Goal: Transaction & Acquisition: Subscribe to service/newsletter

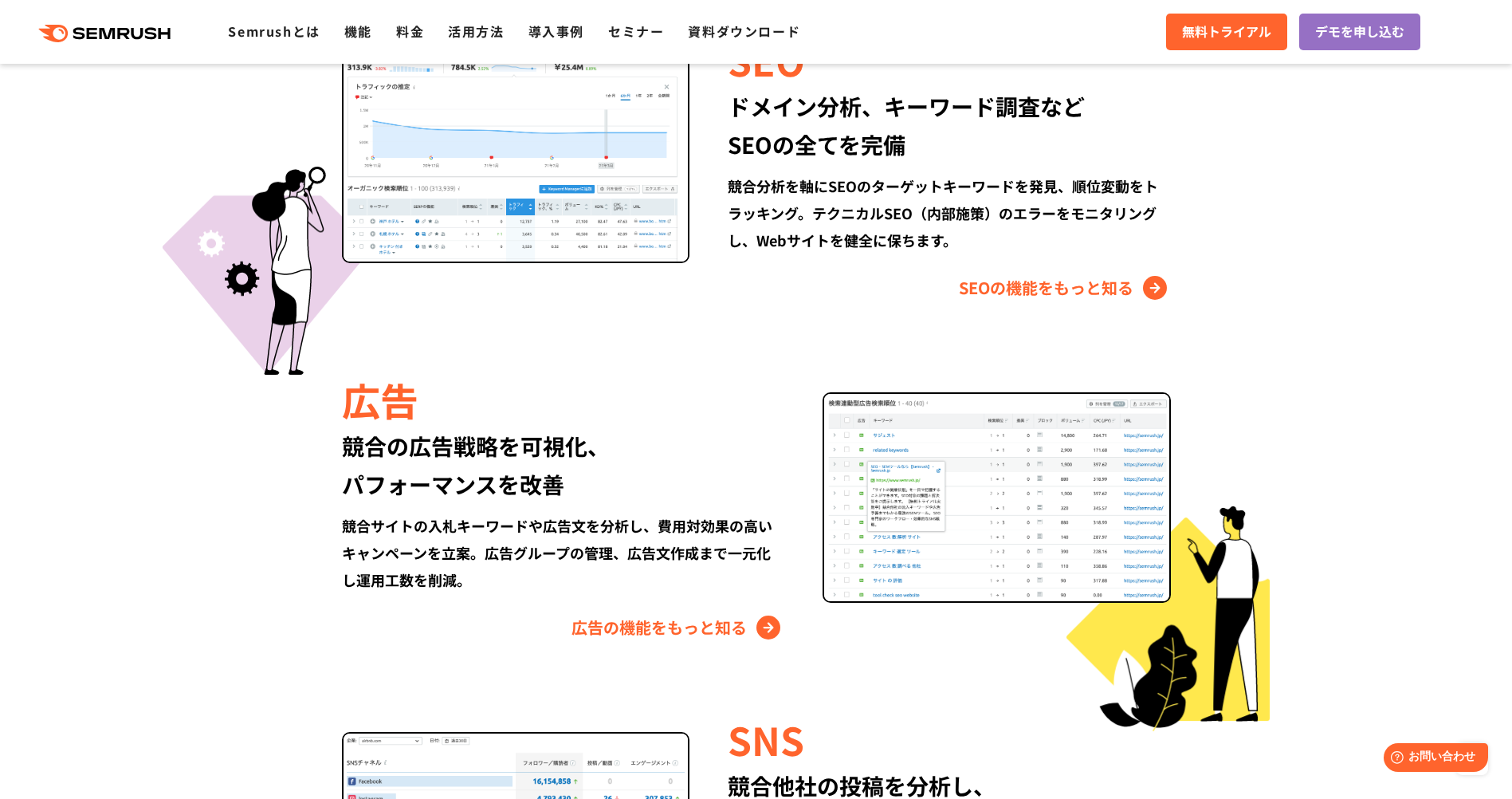
scroll to position [1594, 0]
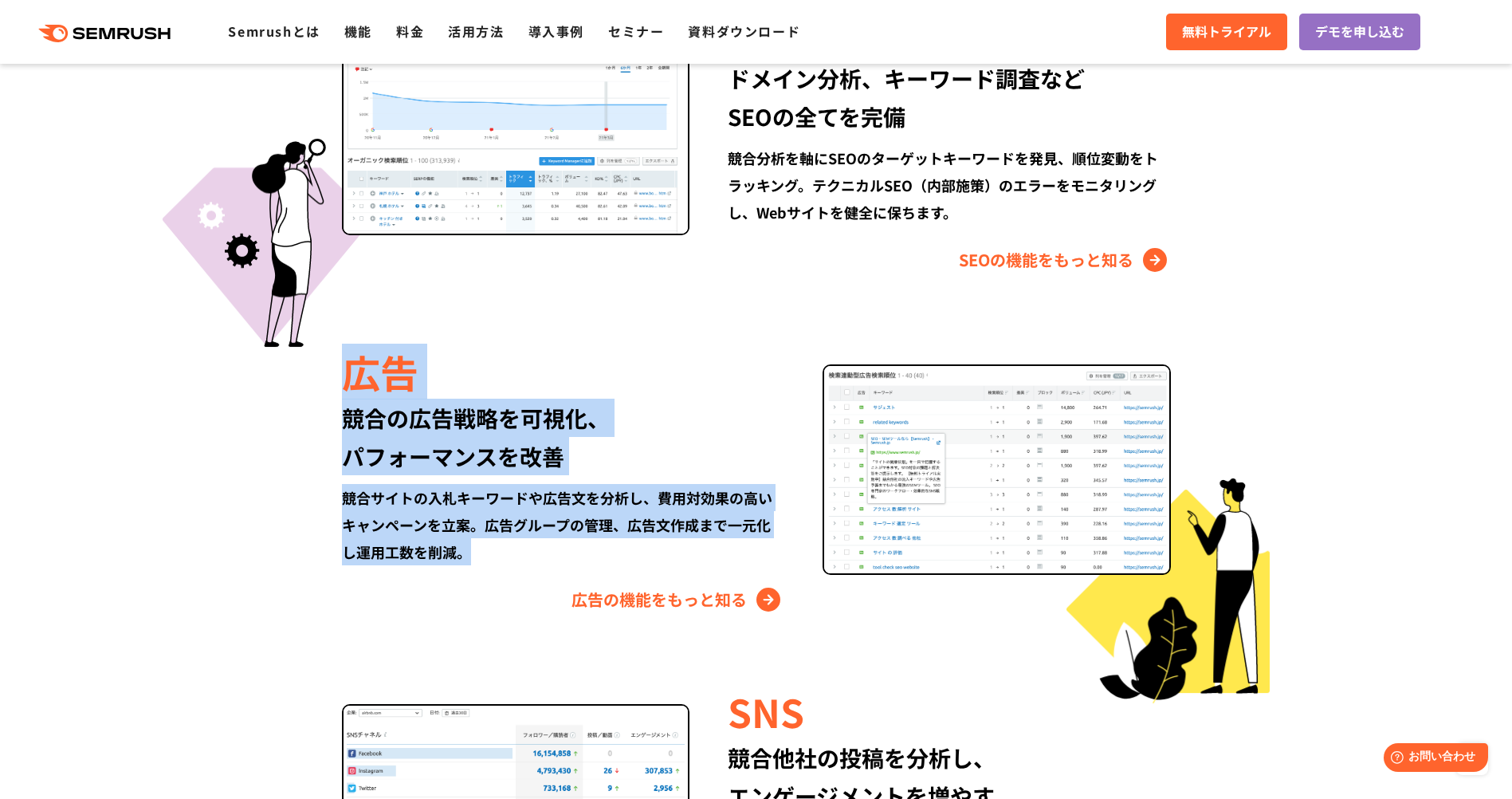
drag, startPoint x: 345, startPoint y: 373, endPoint x: 481, endPoint y: 561, distance: 232.0
click at [481, 561] on div "広告 競合の広告戦略を可視化、 パフォーマンスを改善 競合サイトの入札キーワードや広告文を分析し、費用対効果の高いキャンペーンを立案。広告グループの管理、広告…" at bounding box center [582, 478] width 481 height 268
drag, startPoint x: 481, startPoint y: 561, endPoint x: 178, endPoint y: 521, distance: 305.6
click at [178, 521] on section "Semrushでできること SEO、広告、SNSなどデジタルマーケティングのあらゆる領域を網羅。 競合サイトの調査・分析、順位変動のトラッキングなどを一元化し…" at bounding box center [756, 433] width 1512 height 1592
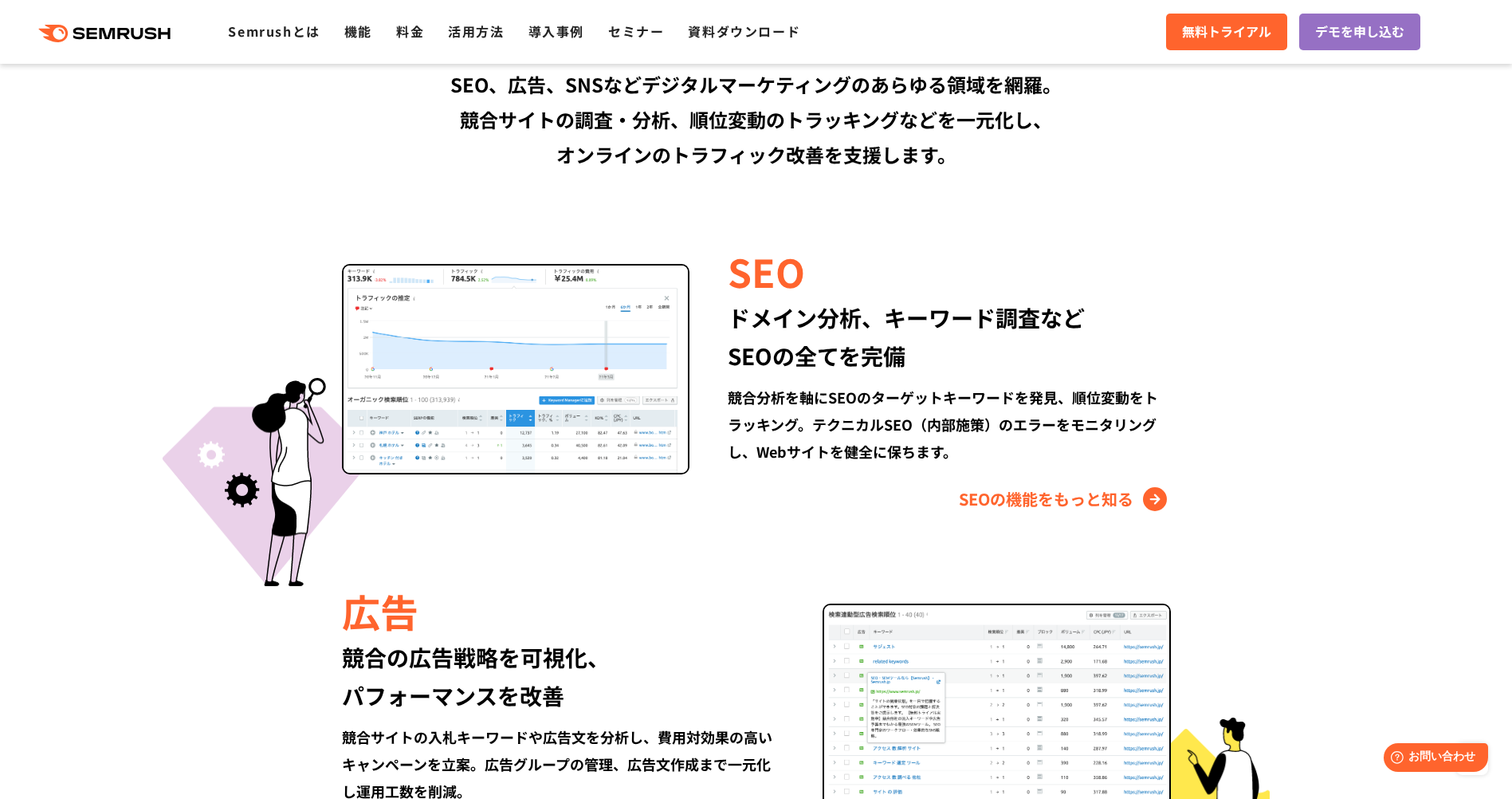
scroll to position [1436, 0]
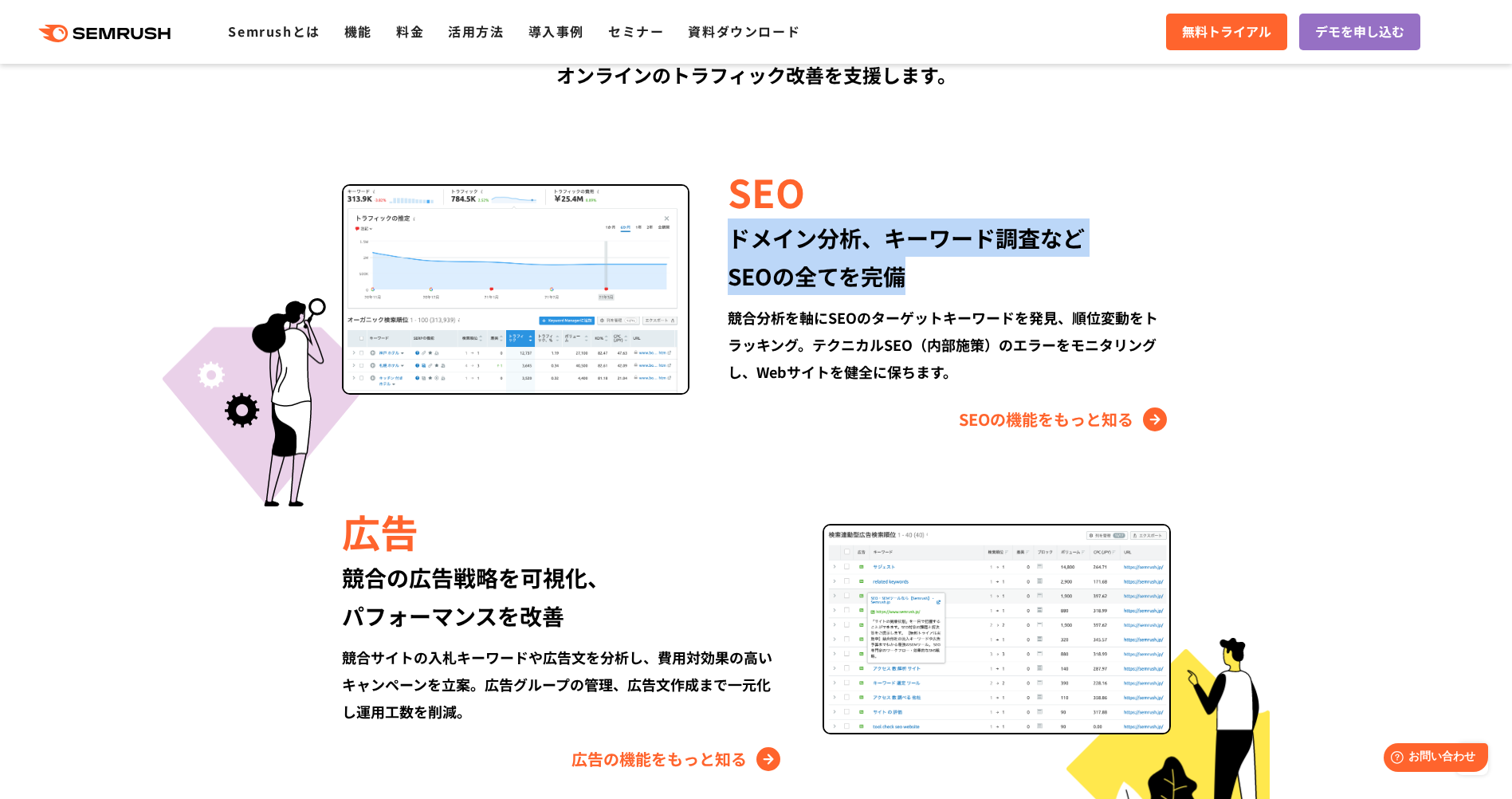
drag, startPoint x: 739, startPoint y: 235, endPoint x: 965, endPoint y: 268, distance: 228.4
click at [965, 268] on div "ドメイン分析、キーワード調査など SEOの全てを完備" at bounding box center [949, 256] width 443 height 77
drag, startPoint x: 724, startPoint y: 241, endPoint x: 926, endPoint y: 292, distance: 208.3
click at [926, 292] on div "SEO ドメイン分析、キーワード調査など SEOの全てを完備 競合分析を軸にSEOのターゲットキーワードを発見、順位変動をトラッキング。テクニカルSEO（内部…" at bounding box center [930, 298] width 481 height 268
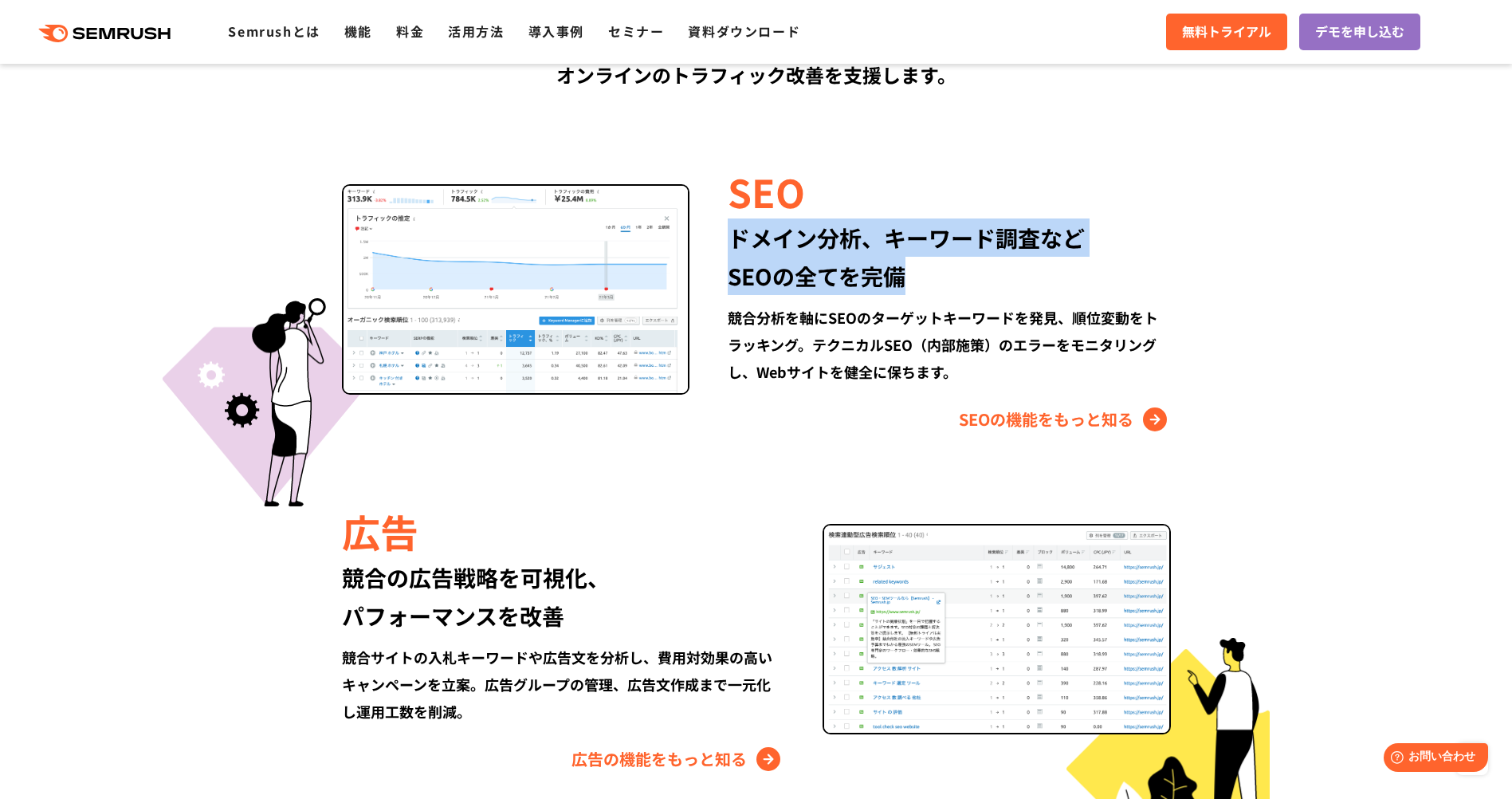
drag, startPoint x: 926, startPoint y: 292, endPoint x: 890, endPoint y: 317, distance: 43.8
click at [927, 292] on div "ドメイン分析、キーワード調査など SEOの全てを完備" at bounding box center [949, 256] width 443 height 77
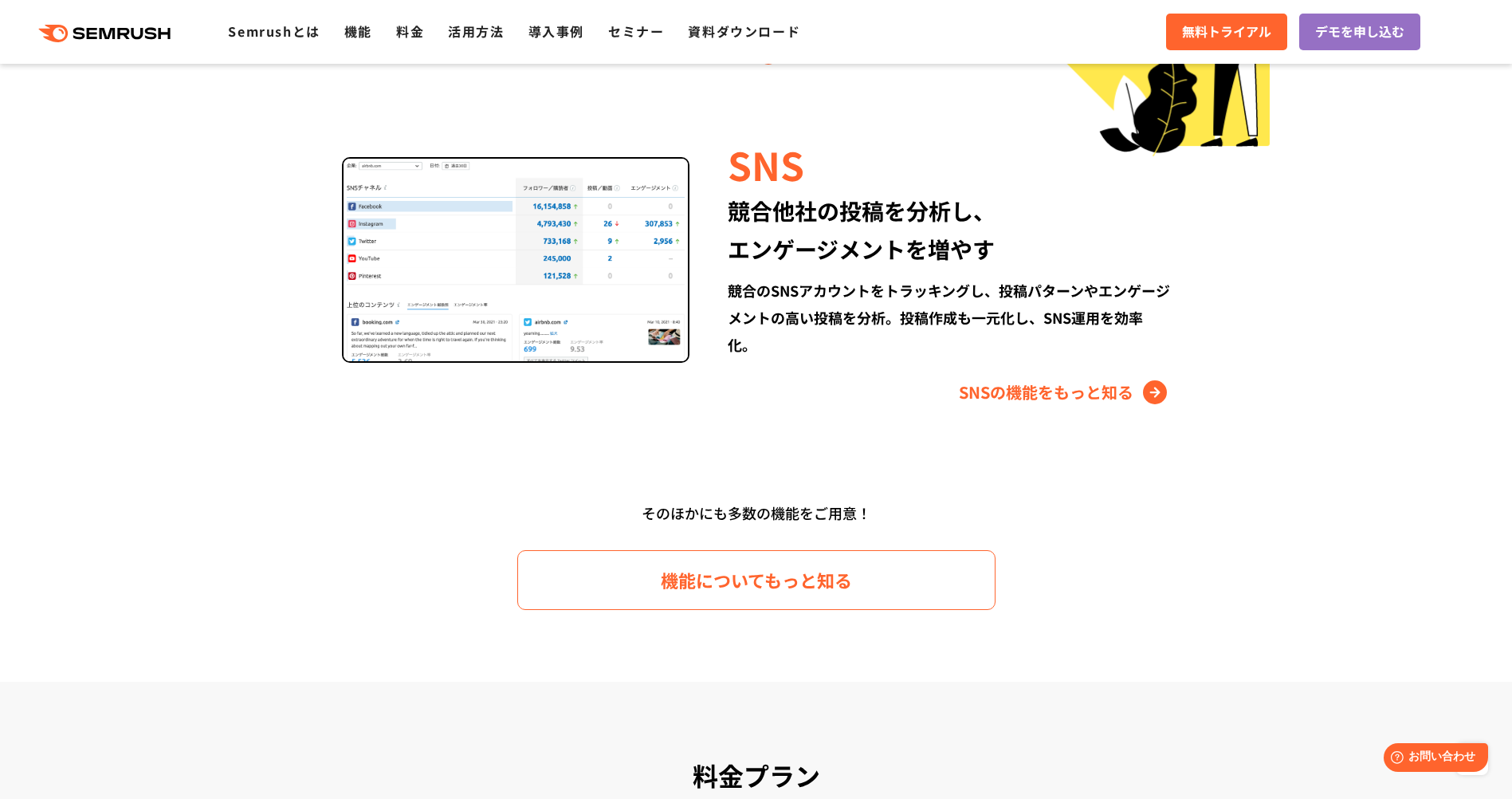
scroll to position [2153, 0]
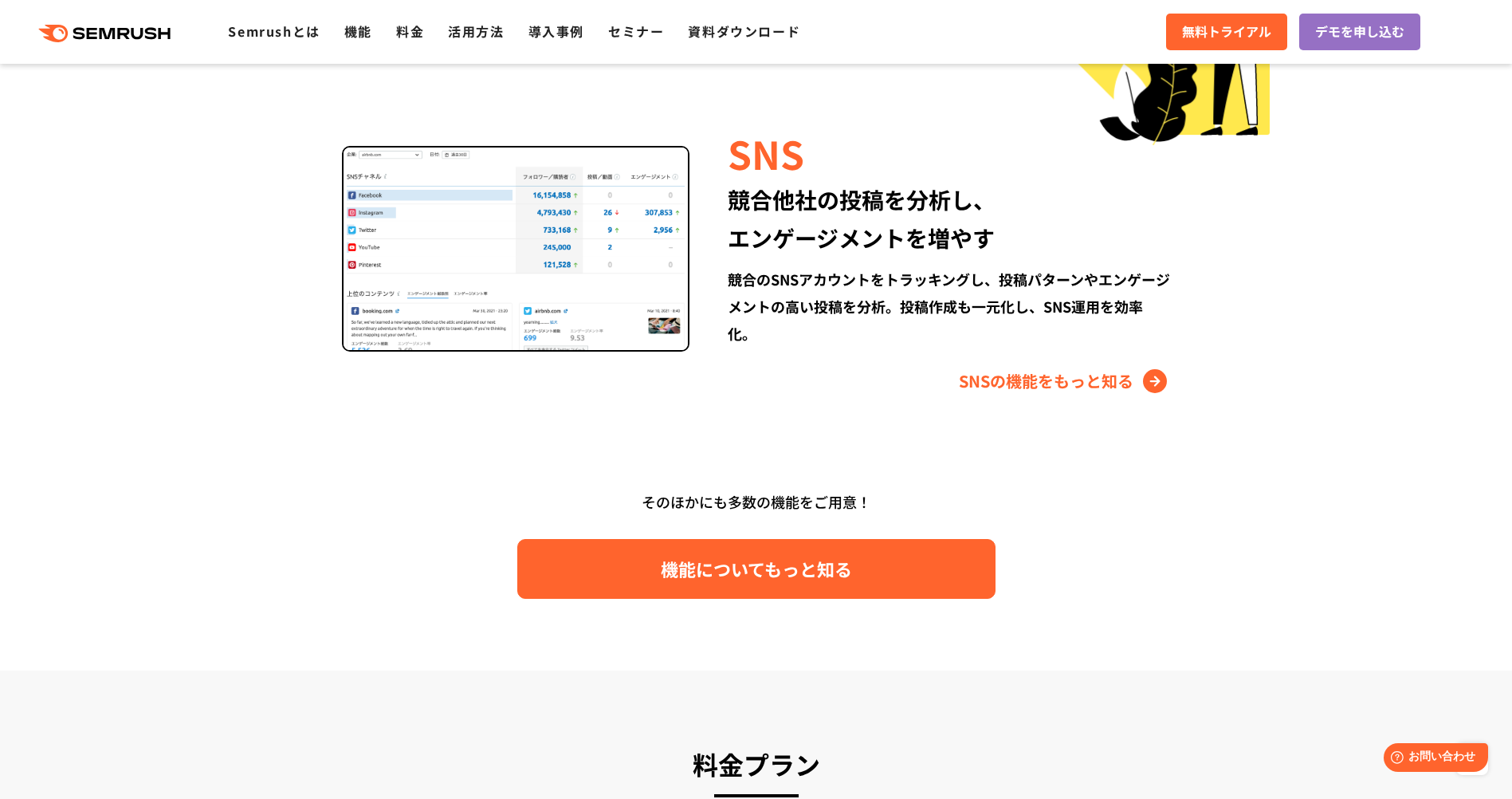
drag, startPoint x: 756, startPoint y: 584, endPoint x: 753, endPoint y: 573, distance: 11.4
click at [755, 585] on link "機能についてもっと知る" at bounding box center [756, 568] width 479 height 60
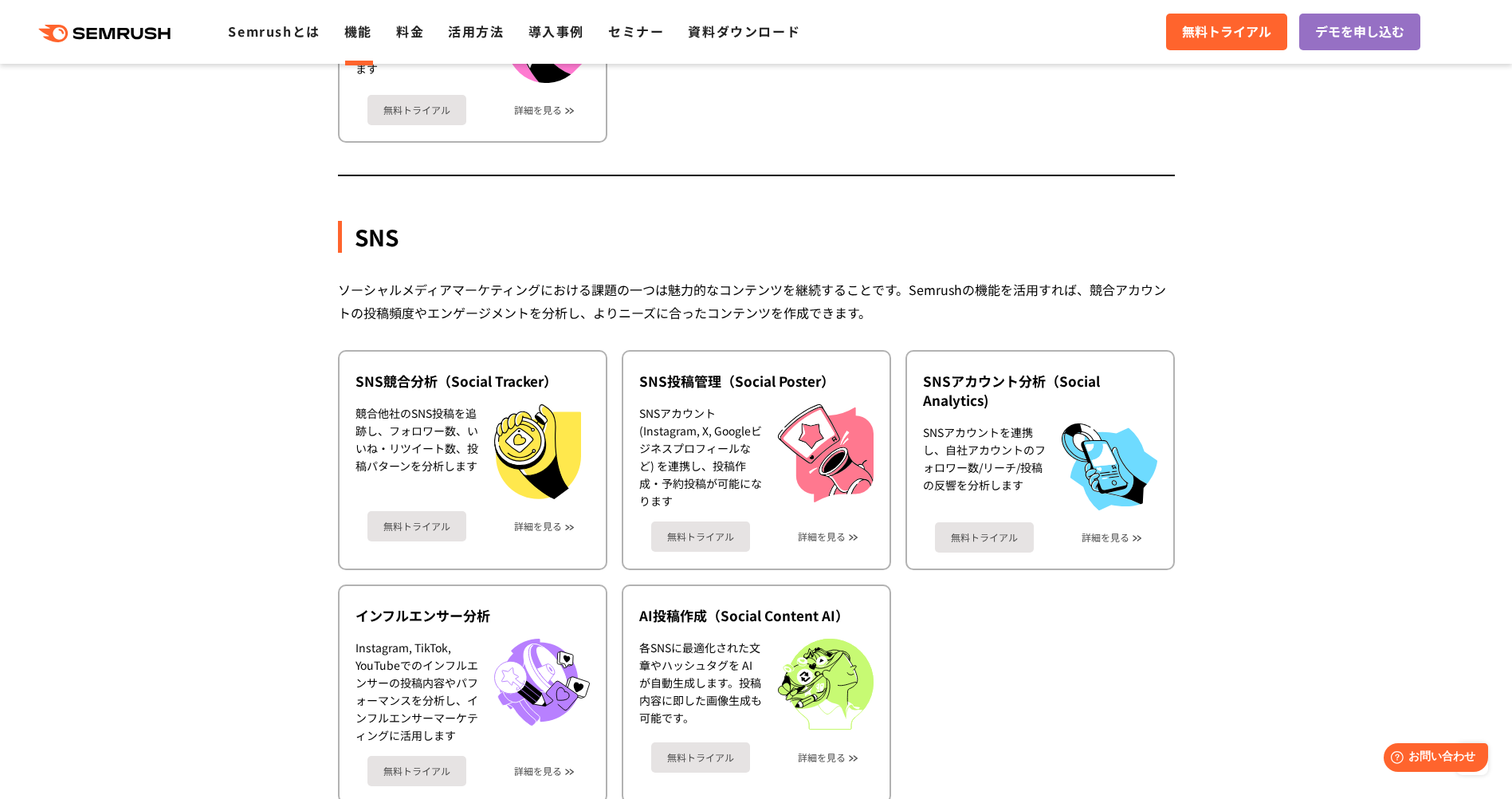
scroll to position [2870, 0]
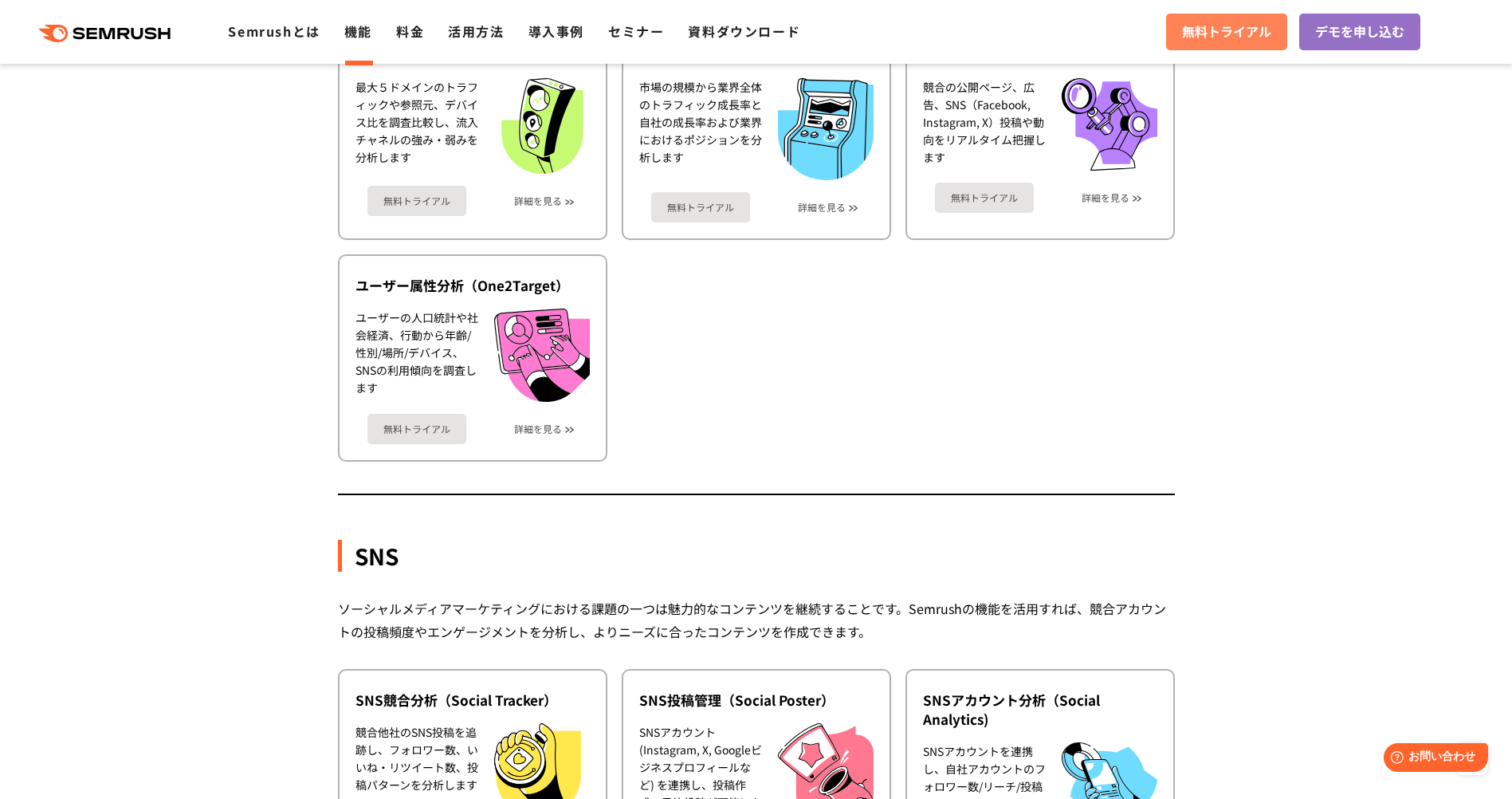
click at [1207, 26] on span "無料トライアル" at bounding box center [1227, 31] width 89 height 20
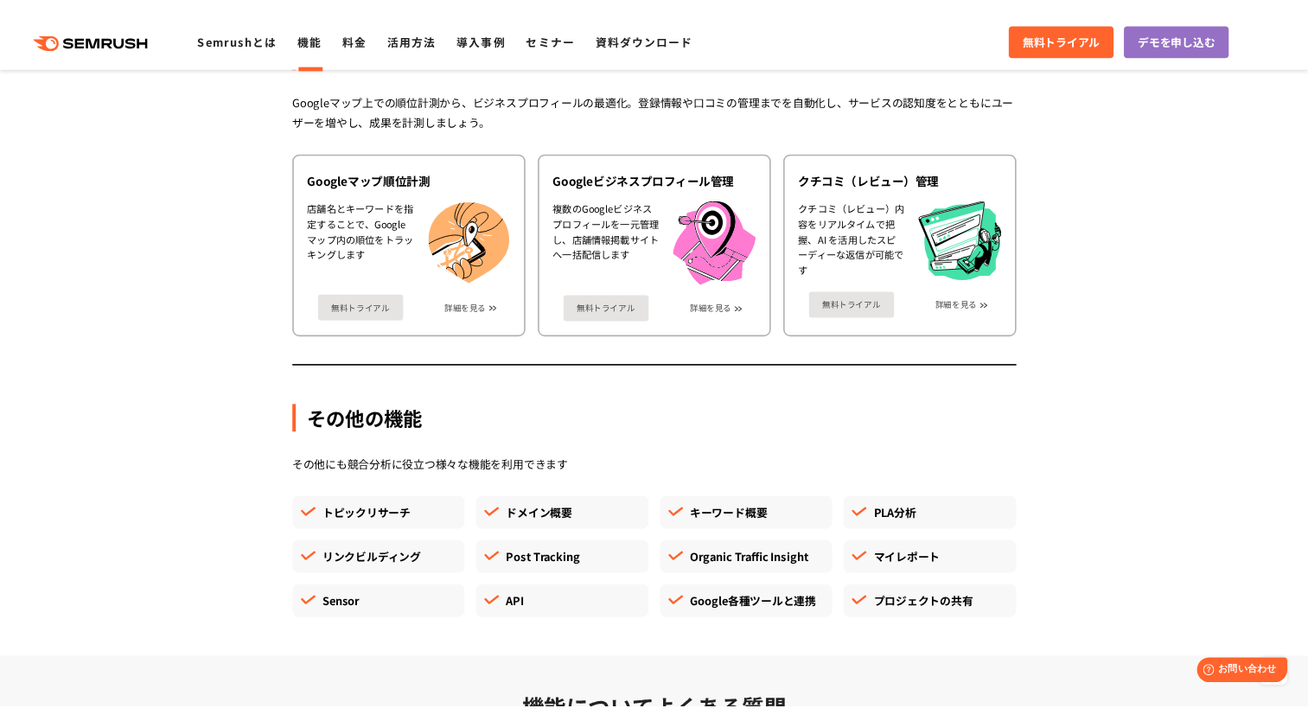
scroll to position [4408, 0]
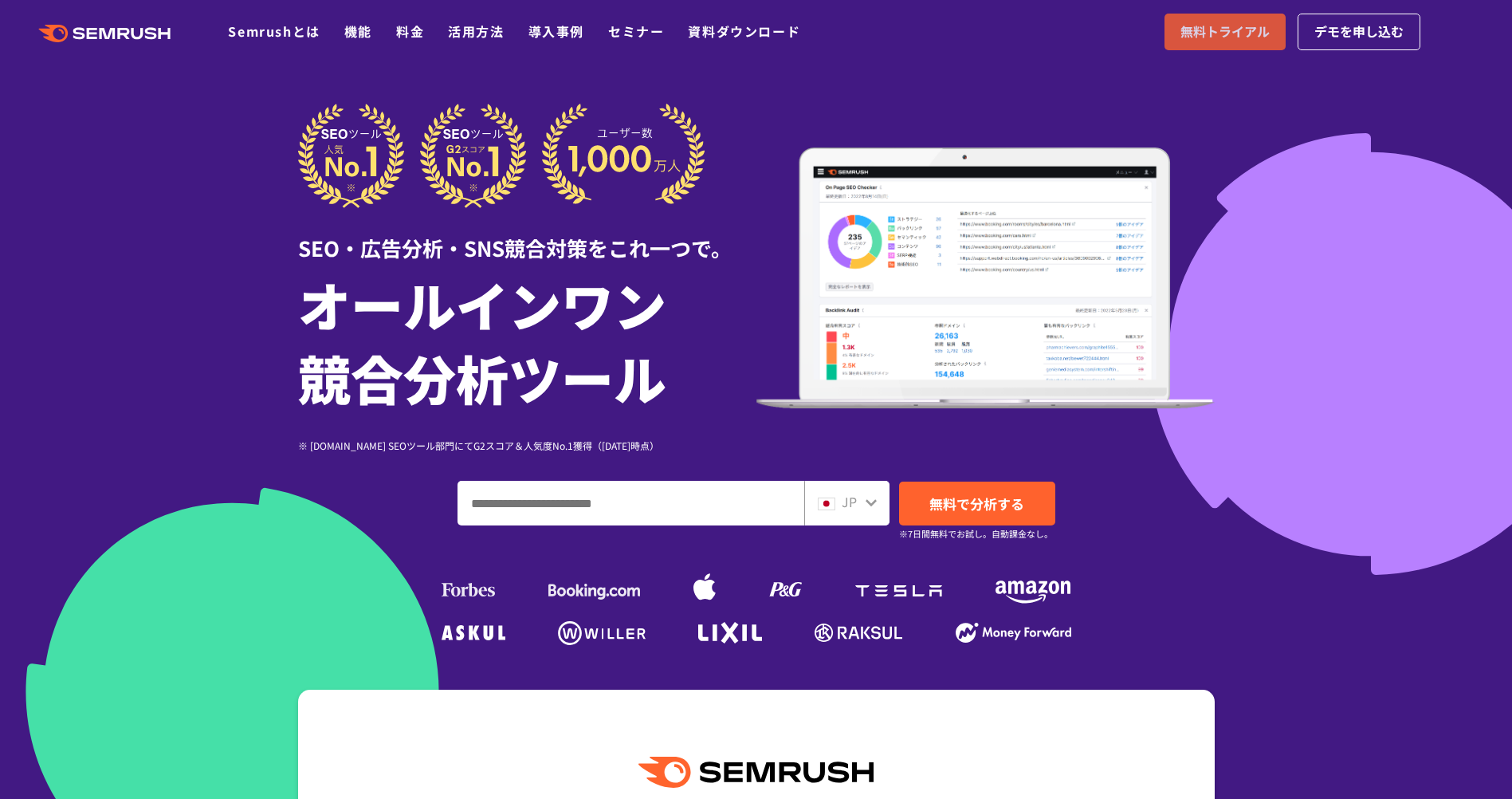
click at [1207, 30] on span "無料トライアル" at bounding box center [1225, 31] width 89 height 20
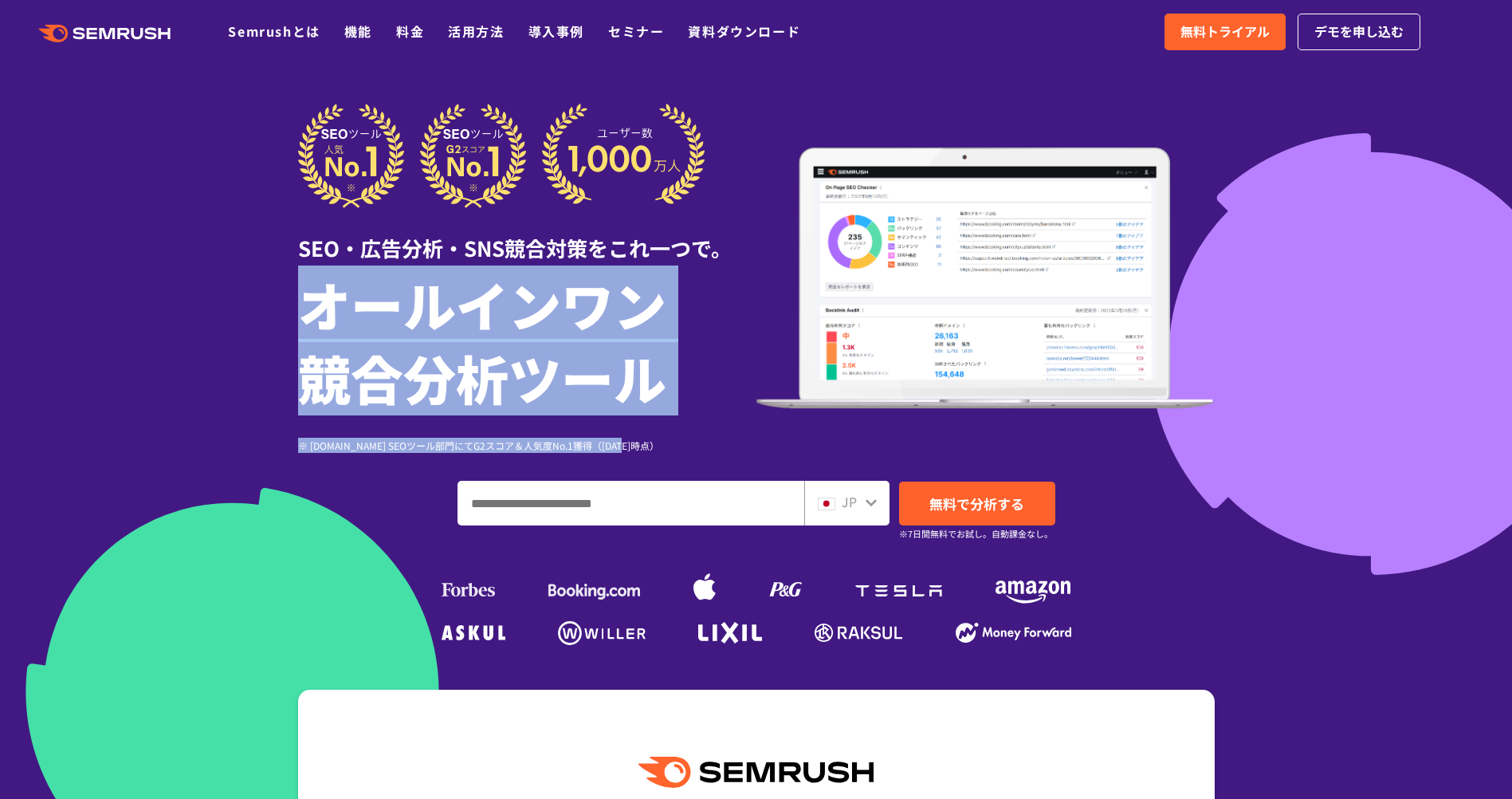
drag, startPoint x: 307, startPoint y: 315, endPoint x: 706, endPoint y: 426, distance: 414.2
click at [706, 426] on div "SEO・広告分析・SNS競合対策をこれ一つで。 オールインワン 競合分析ツール ※ G2.com SEOツール部門にてG2スコア＆人気度No.1獲得（2023…" at bounding box center [527, 278] width 458 height 350
drag, startPoint x: 706, startPoint y: 426, endPoint x: 345, endPoint y: 273, distance: 392.1
click at [345, 273] on h1 "オールインワン 競合分析ツール" at bounding box center [527, 340] width 458 height 147
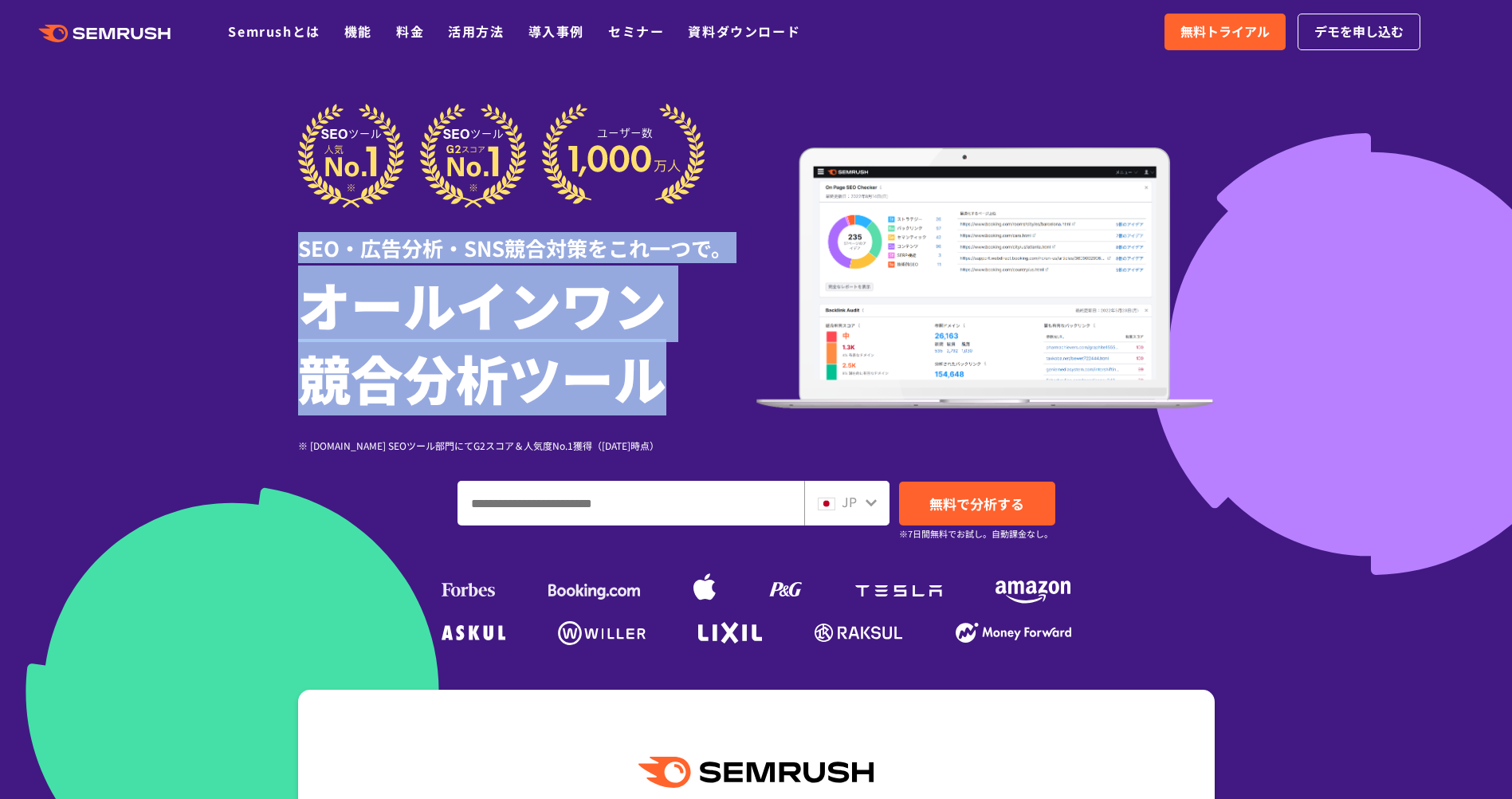
drag, startPoint x: 294, startPoint y: 244, endPoint x: 673, endPoint y: 373, distance: 400.4
click at [673, 373] on div "SEO・広告分析・SNS競合対策をこれ一つで。 オールインワン 競合分析ツール ※ G2.com SEOツール部門にてG2スコア＆人気度No.1獲得（2023…" at bounding box center [756, 376] width 948 height 546
click at [673, 379] on h1 "オールインワン 競合分析ツール" at bounding box center [527, 340] width 458 height 147
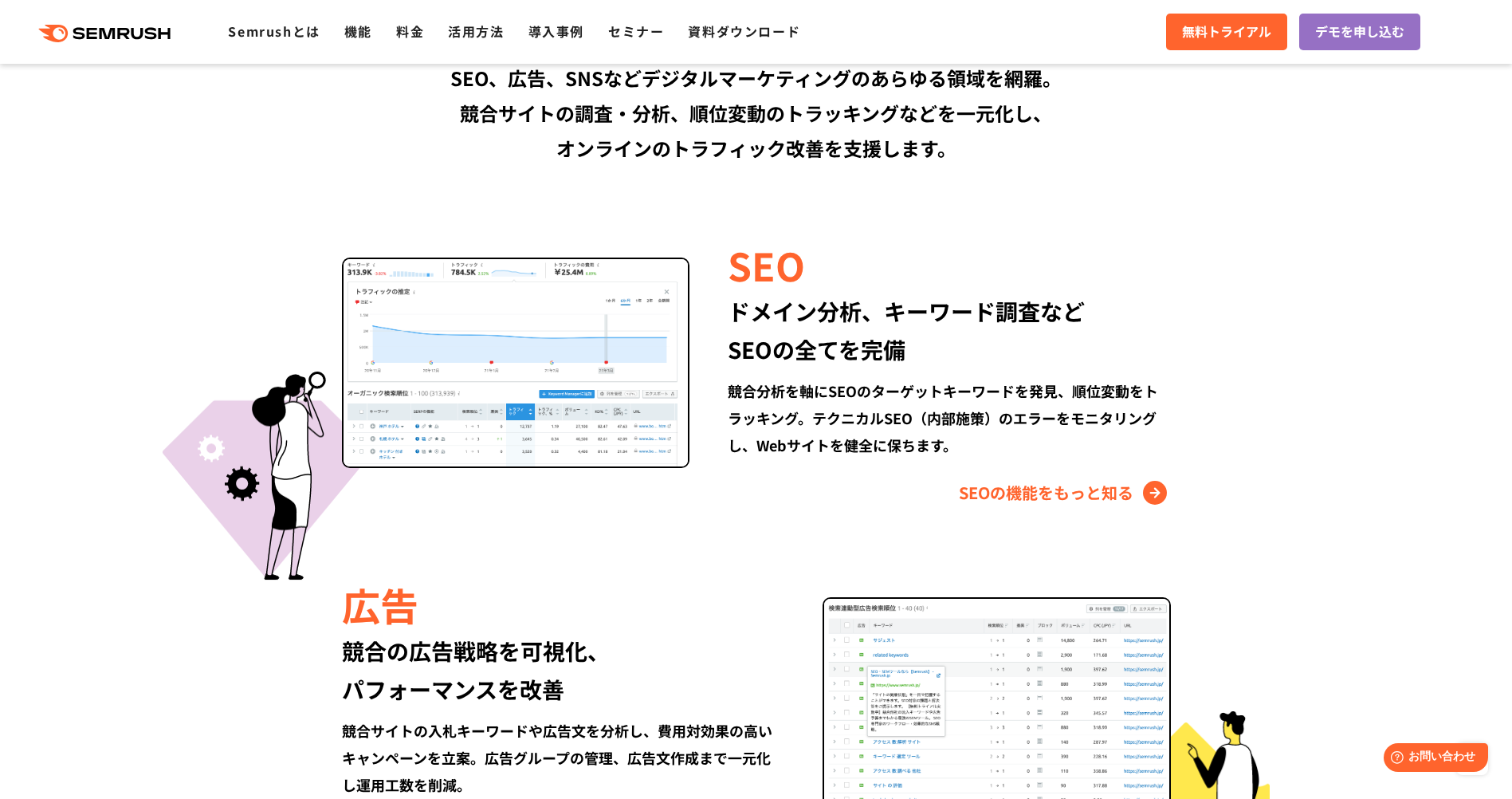
scroll to position [1436, 0]
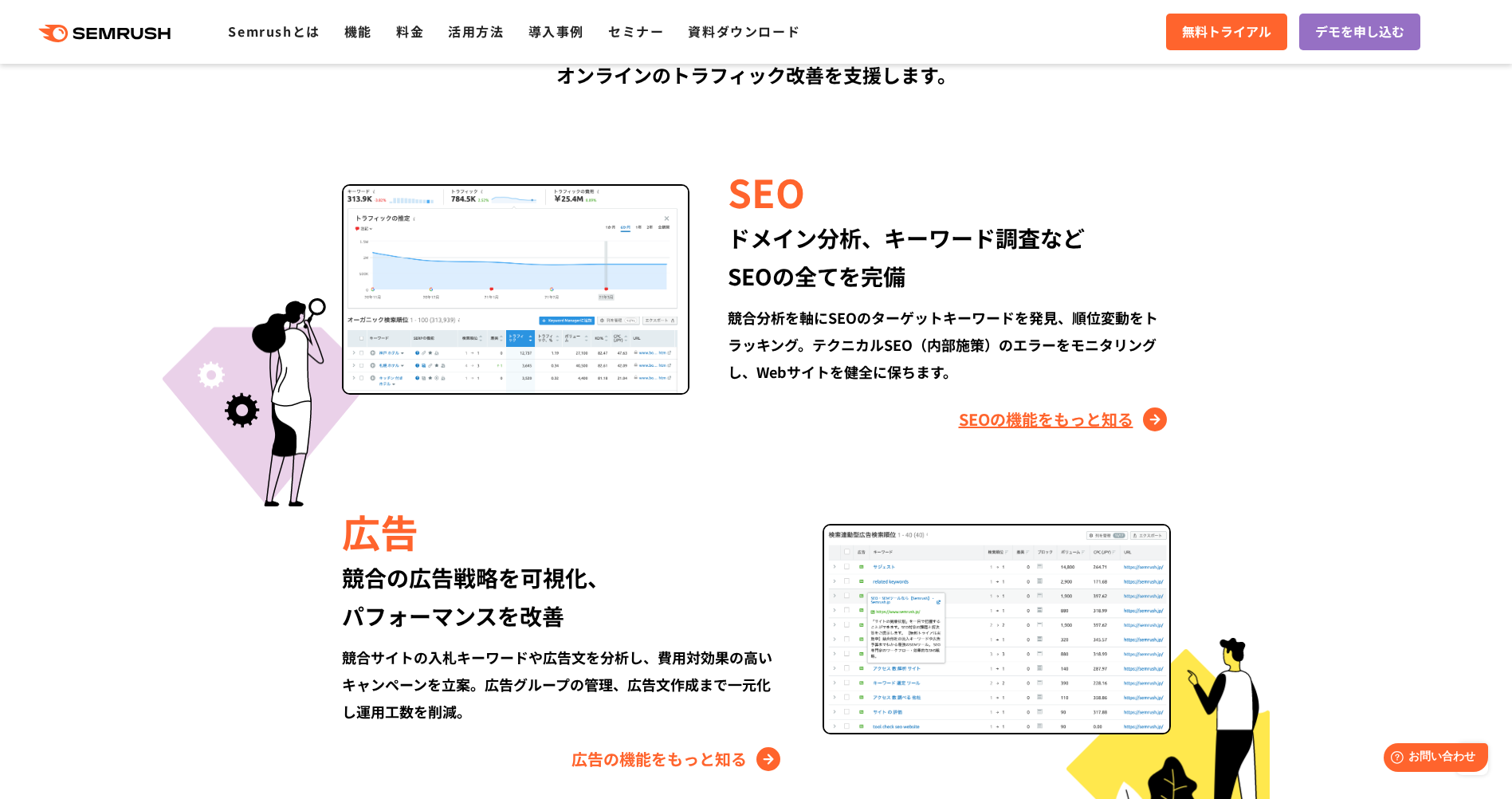
click at [1039, 420] on link "SEOの機能をもっと知る" at bounding box center [1066, 420] width 212 height 26
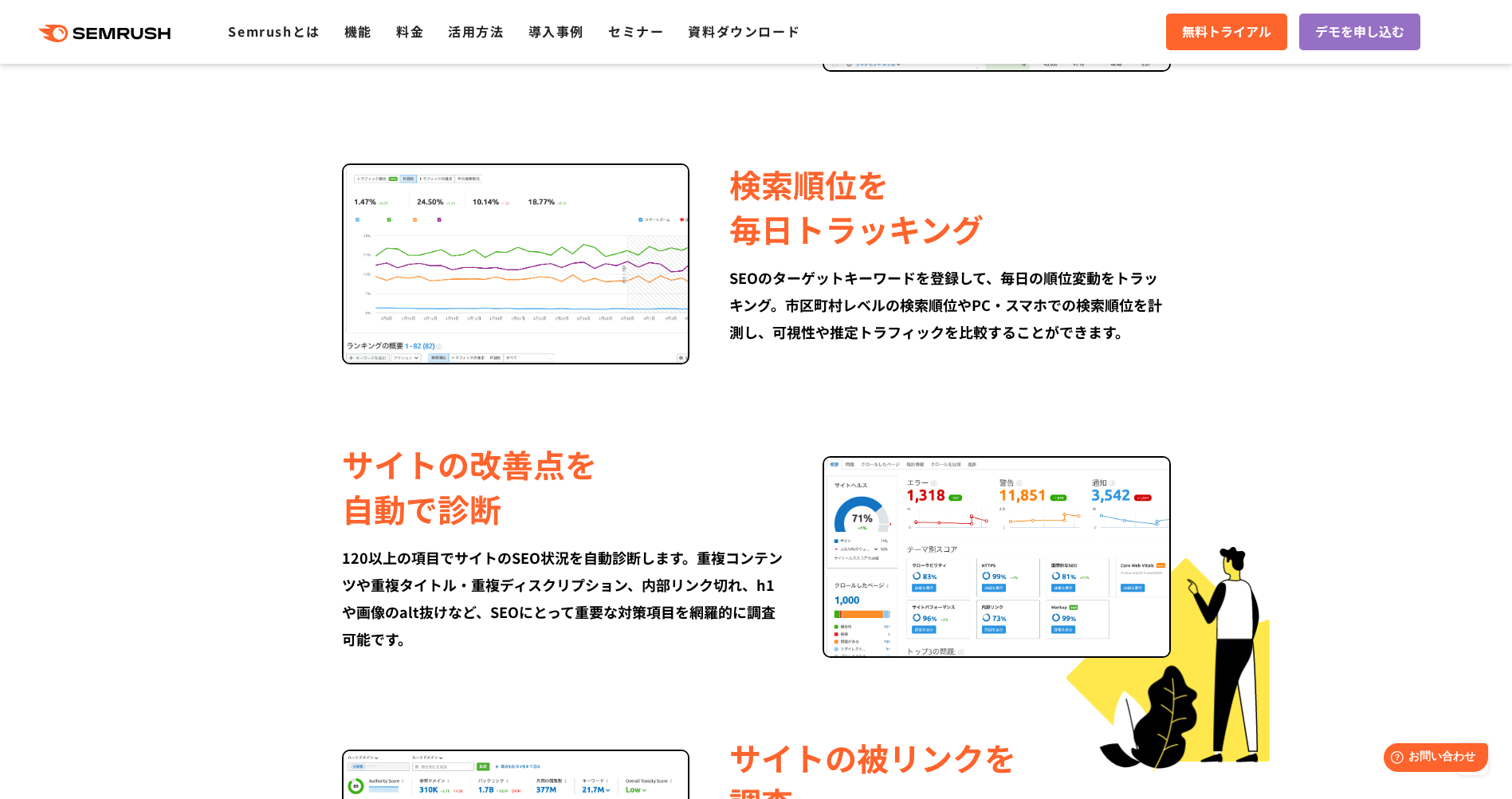
scroll to position [1834, 0]
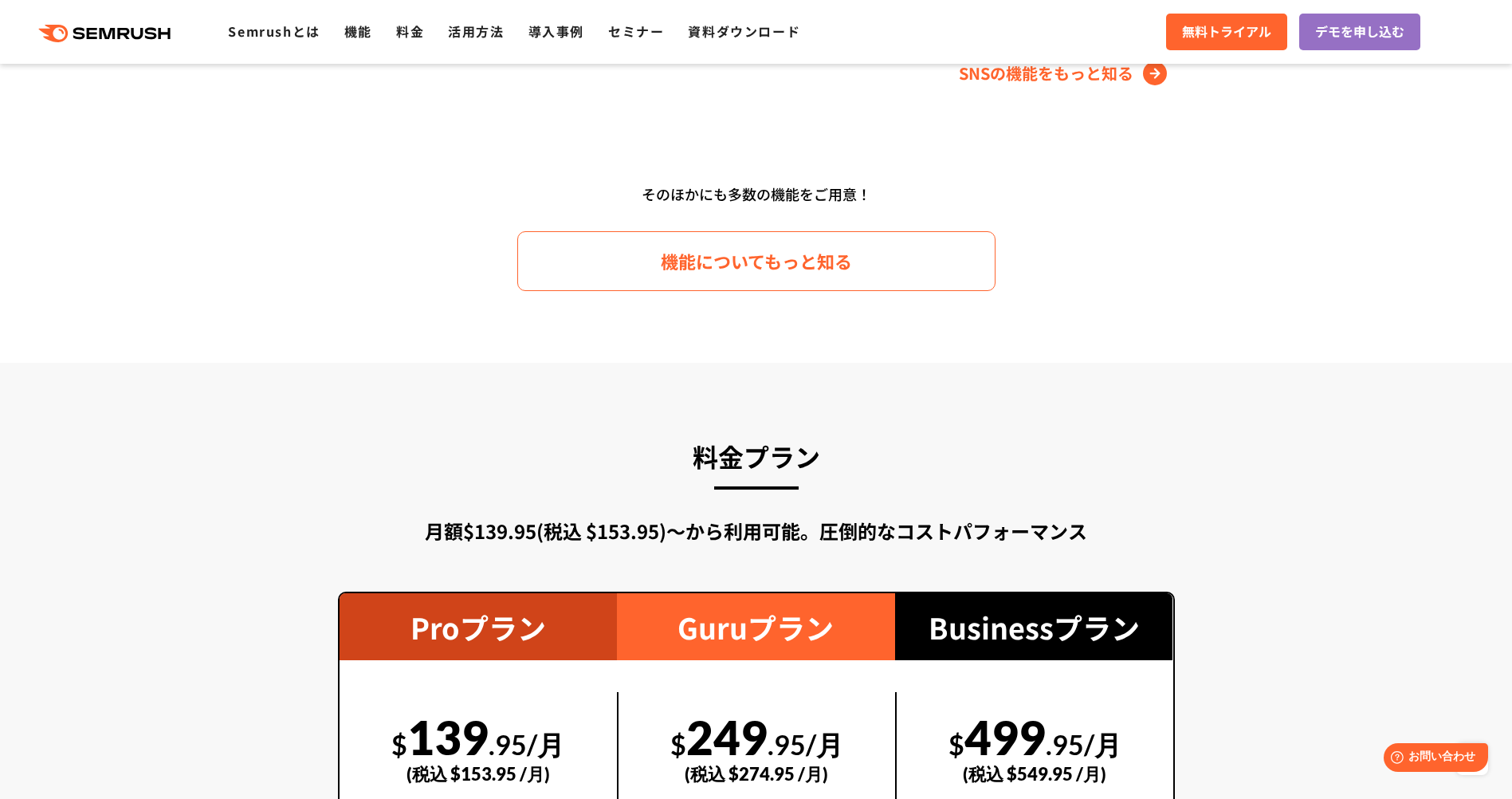
scroll to position [2225, 0]
